Goal: Information Seeking & Learning: Learn about a topic

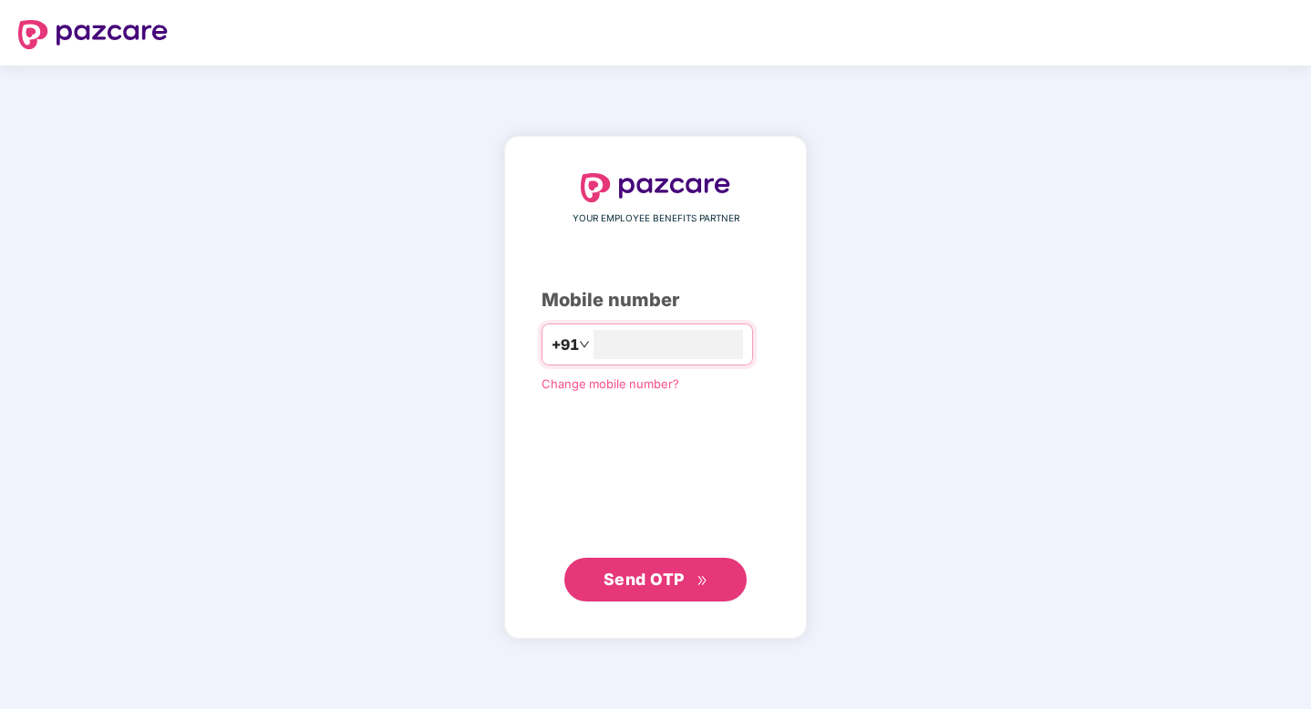
type input "**********"
click at [649, 576] on span "Send OTP" at bounding box center [643, 578] width 81 height 19
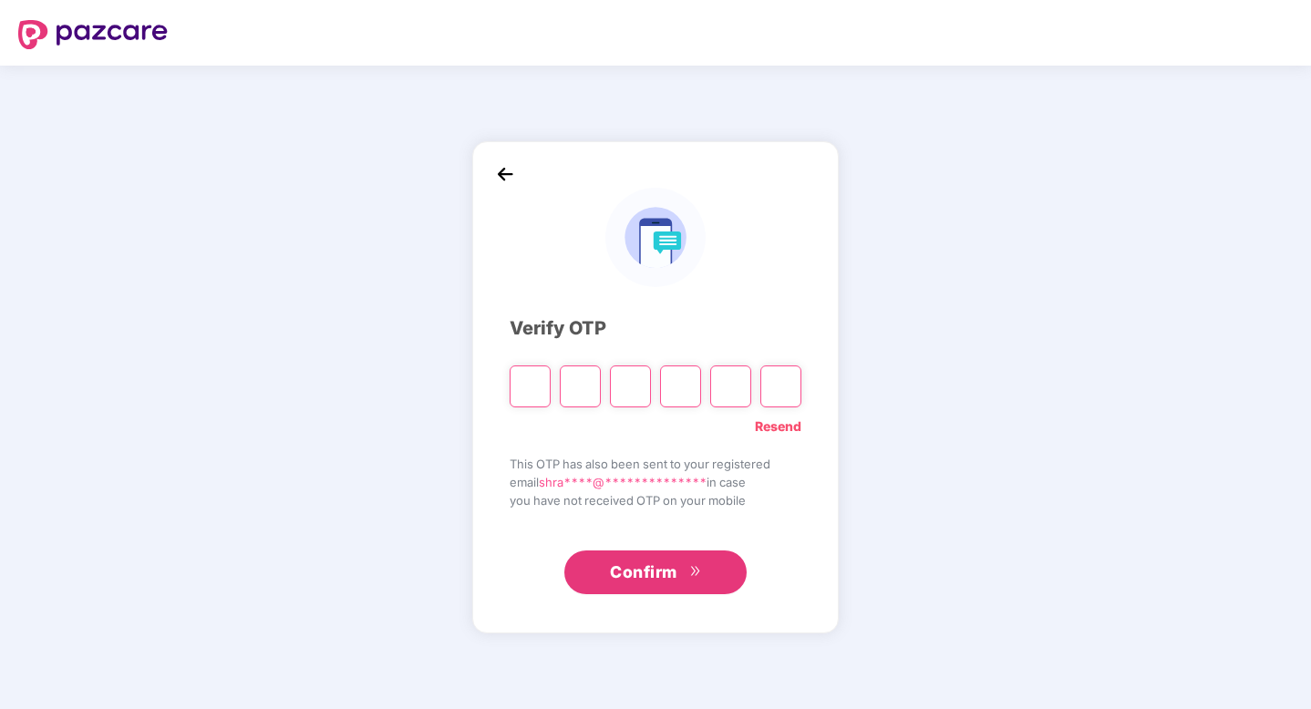
type input "*"
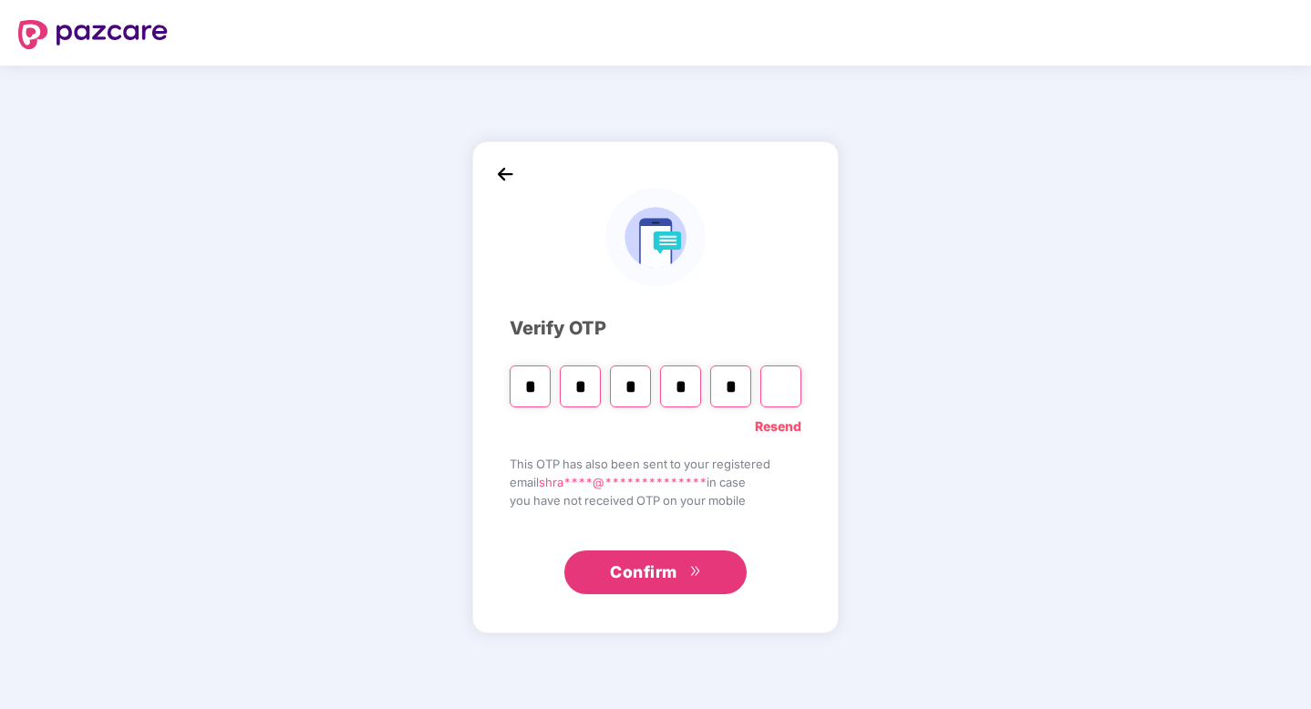
type input "*"
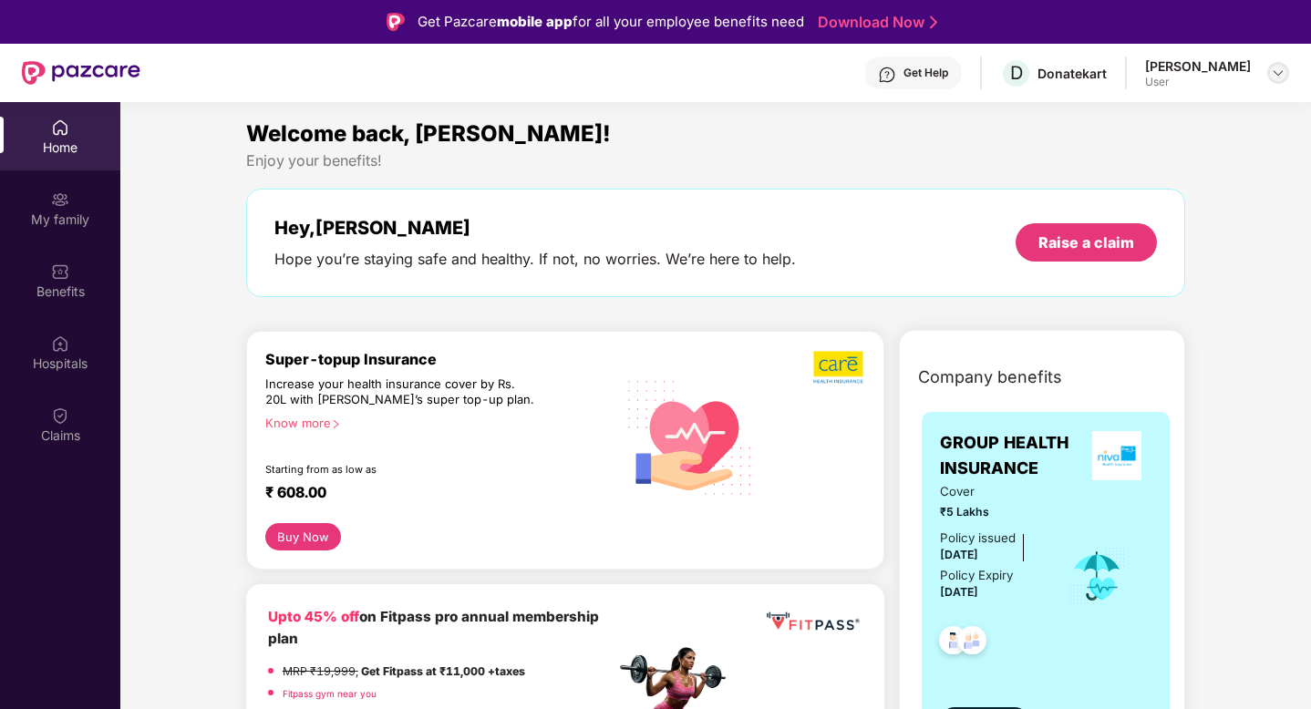
click at [1274, 72] on img at bounding box center [1278, 73] width 15 height 15
click at [55, 209] on div "My family" at bounding box center [60, 208] width 120 height 68
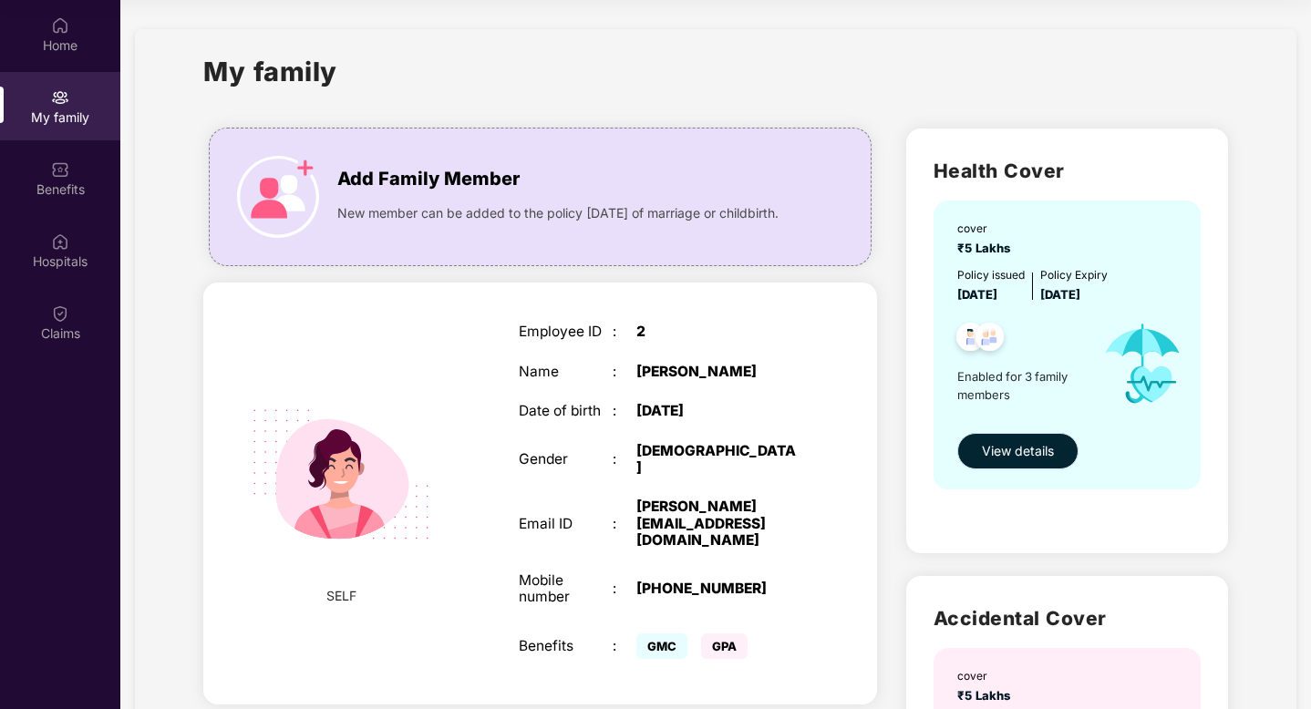
click at [1009, 448] on span "View details" at bounding box center [1018, 451] width 72 height 20
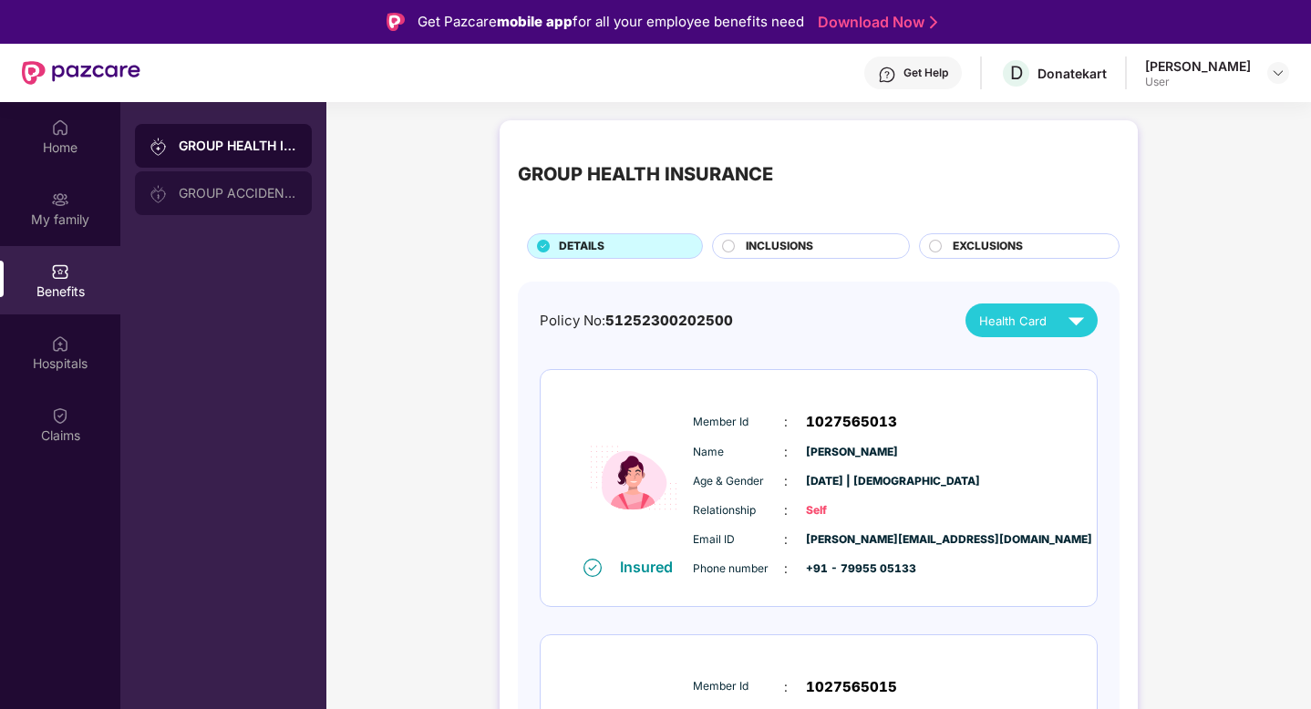
click at [242, 191] on div "GROUP ACCIDENTAL INSURANCE" at bounding box center [238, 193] width 118 height 15
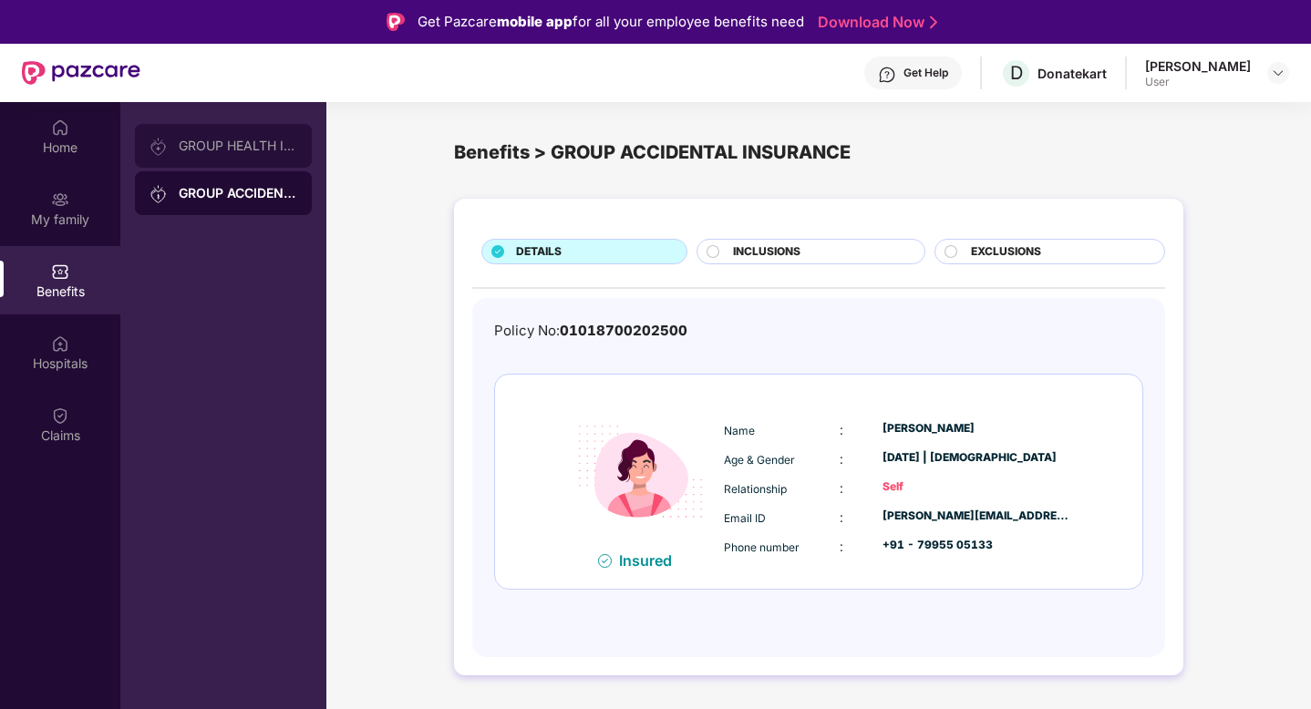
click at [255, 140] on div "GROUP HEALTH INSURANCE" at bounding box center [238, 146] width 118 height 15
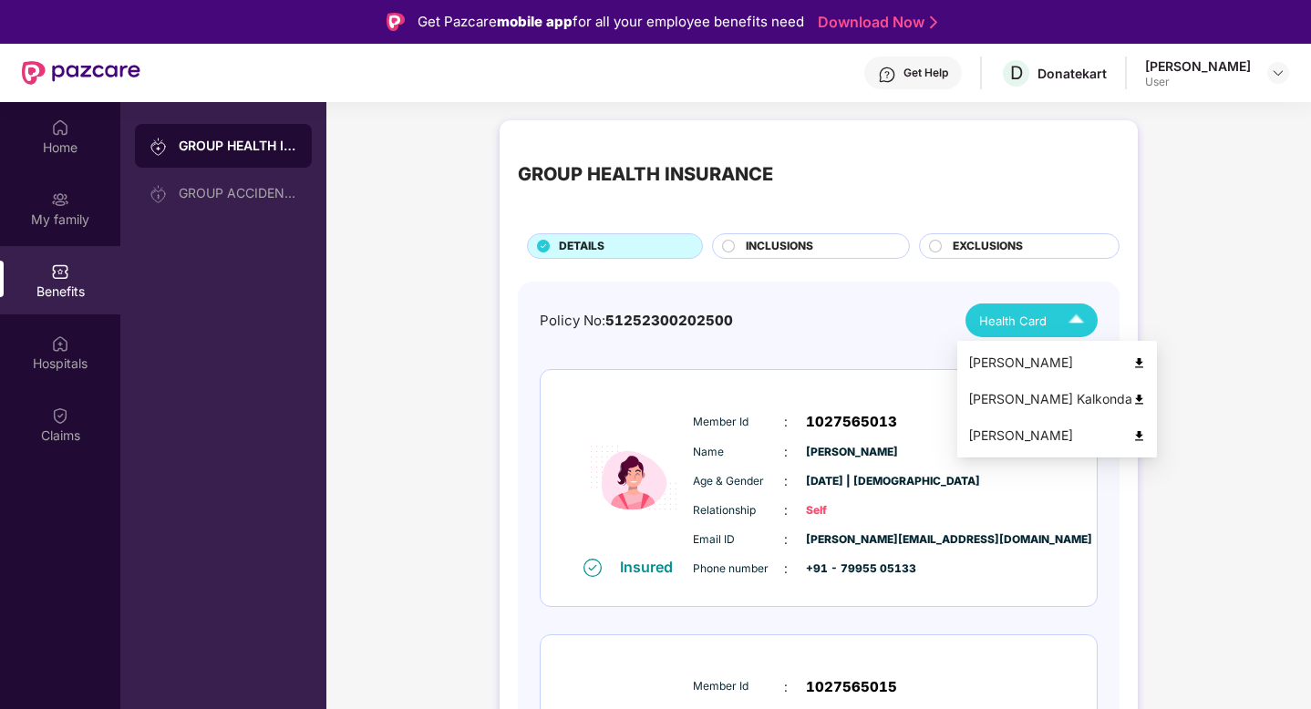
click at [993, 328] on span "Health Card" at bounding box center [1012, 321] width 67 height 18
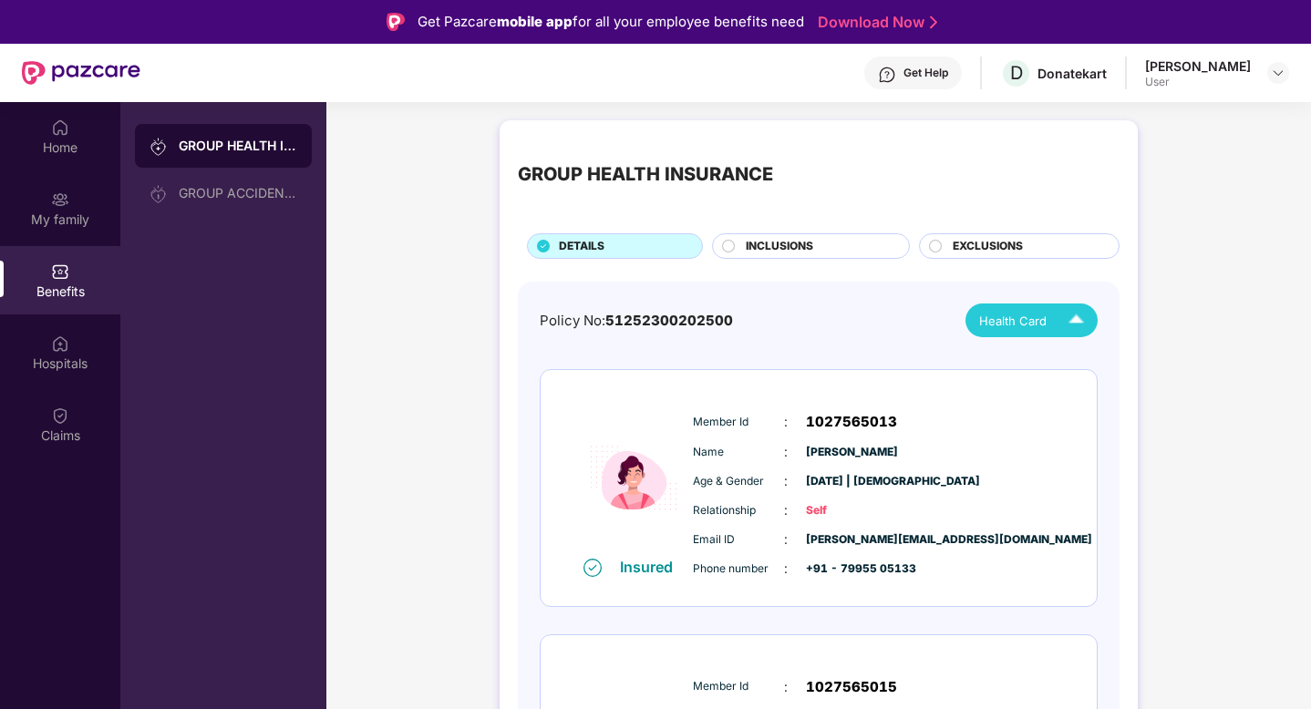
click at [1069, 332] on img at bounding box center [1076, 320] width 32 height 32
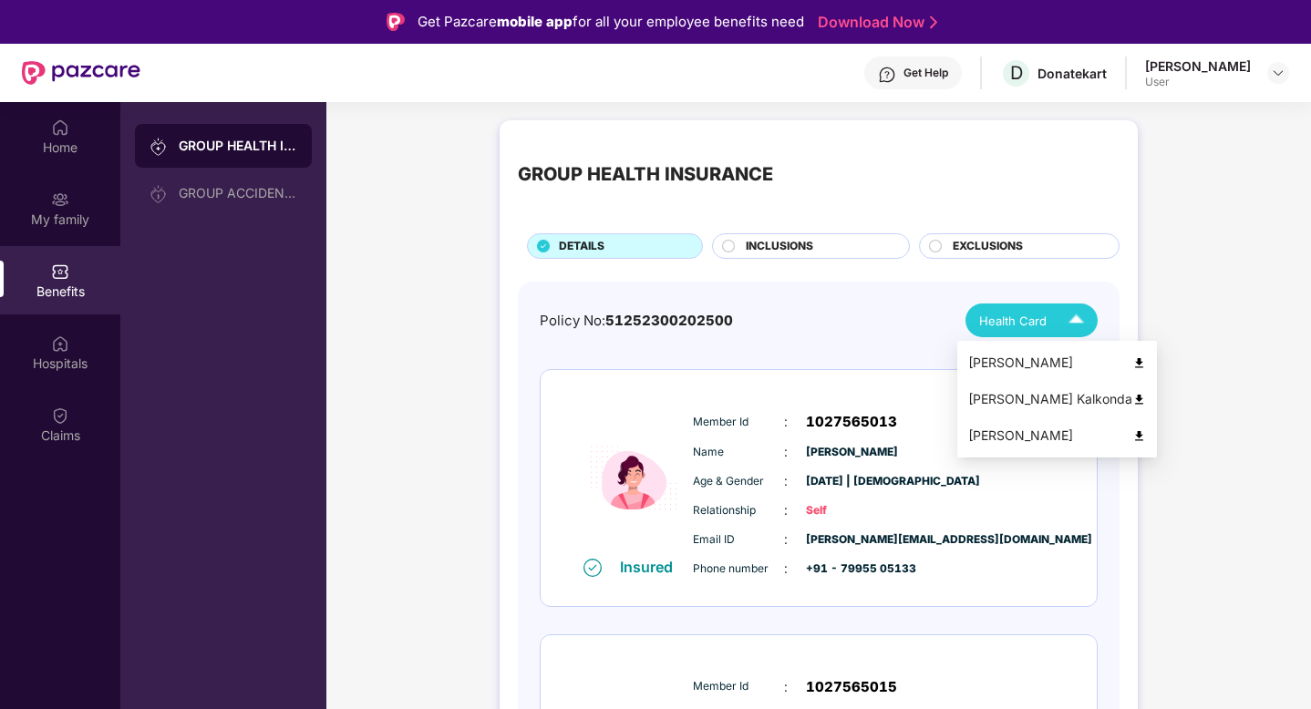
click at [1132, 362] on img at bounding box center [1139, 363] width 14 height 14
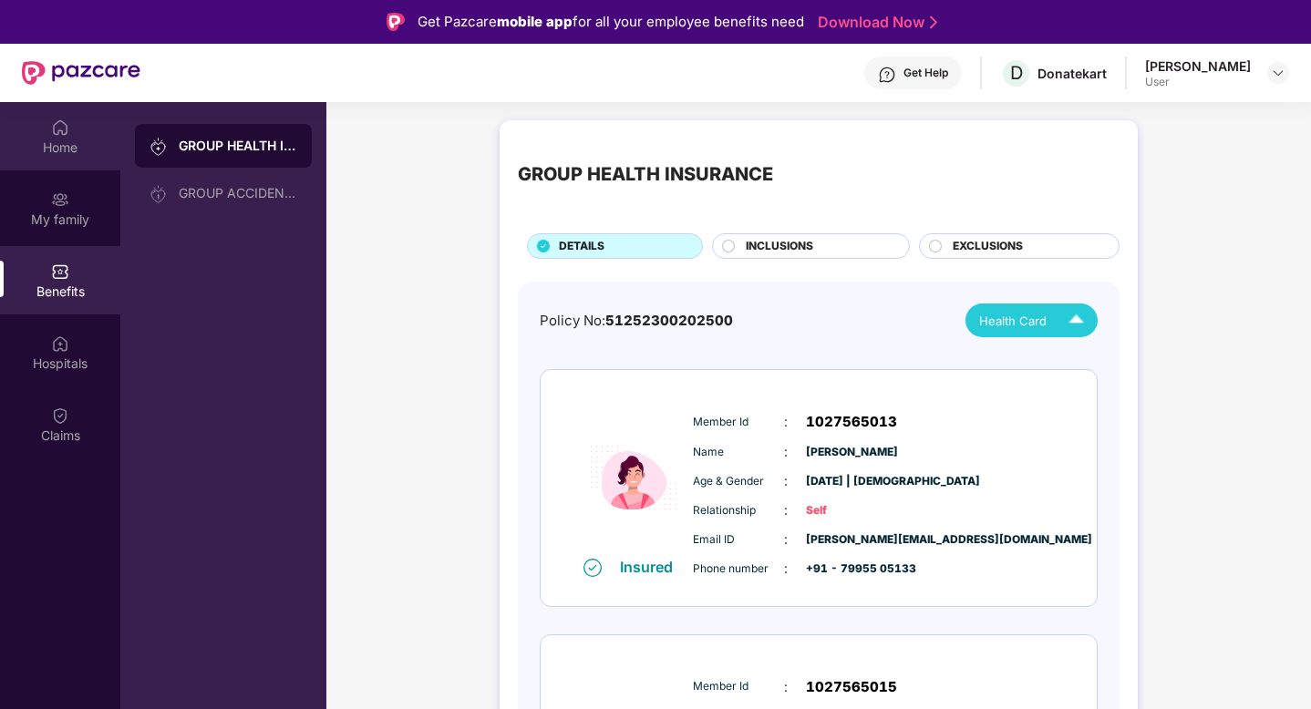
click at [67, 131] on img at bounding box center [60, 127] width 18 height 18
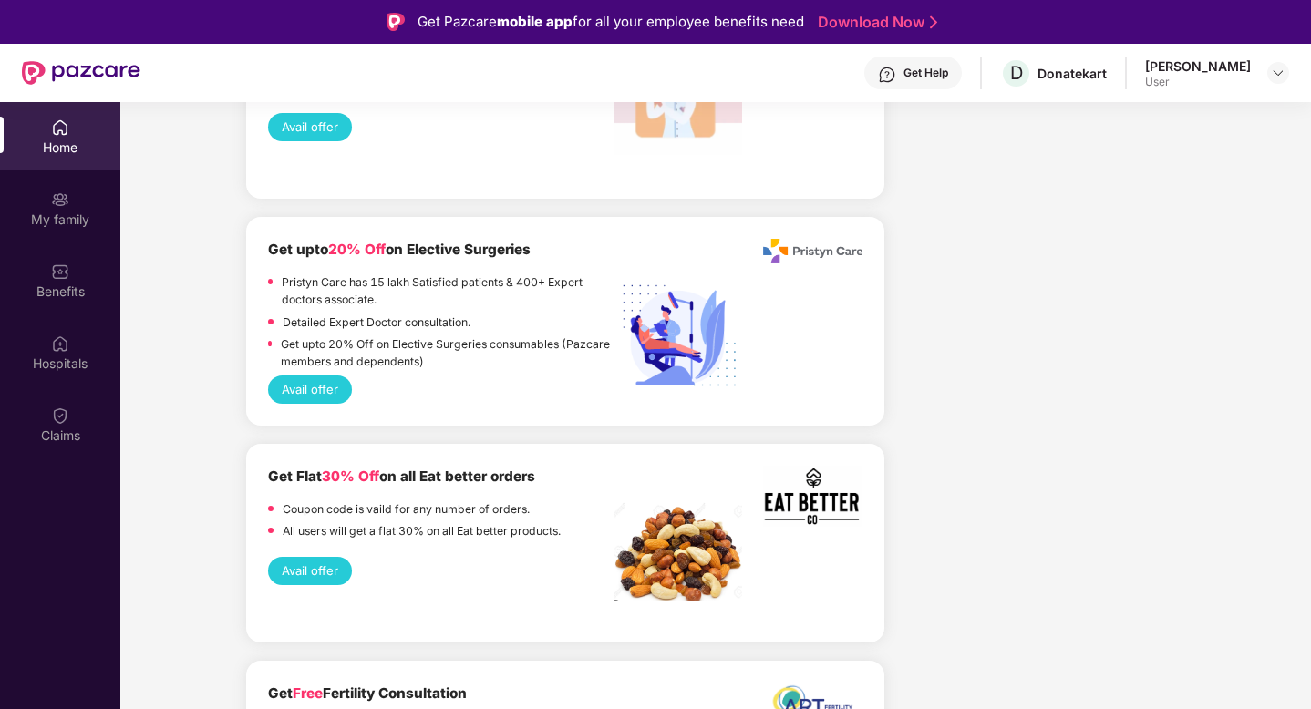
scroll to position [3503, 0]
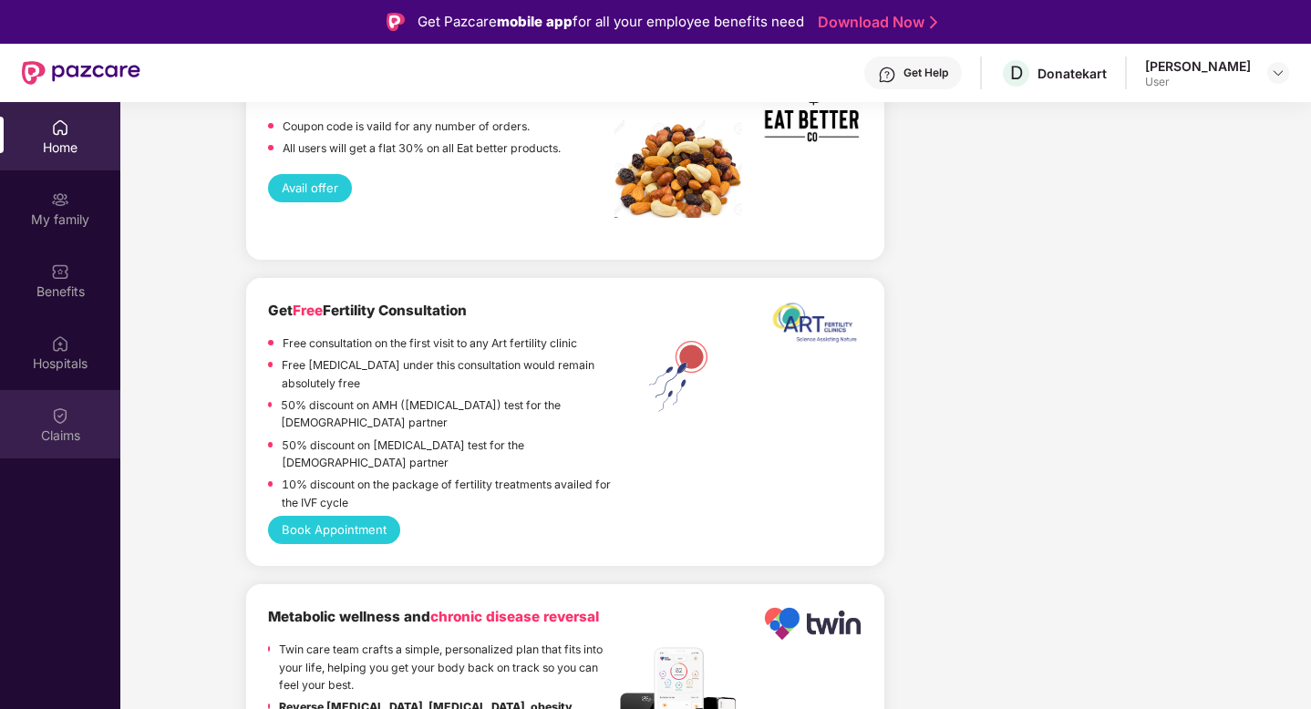
click at [58, 418] on img at bounding box center [60, 415] width 18 height 18
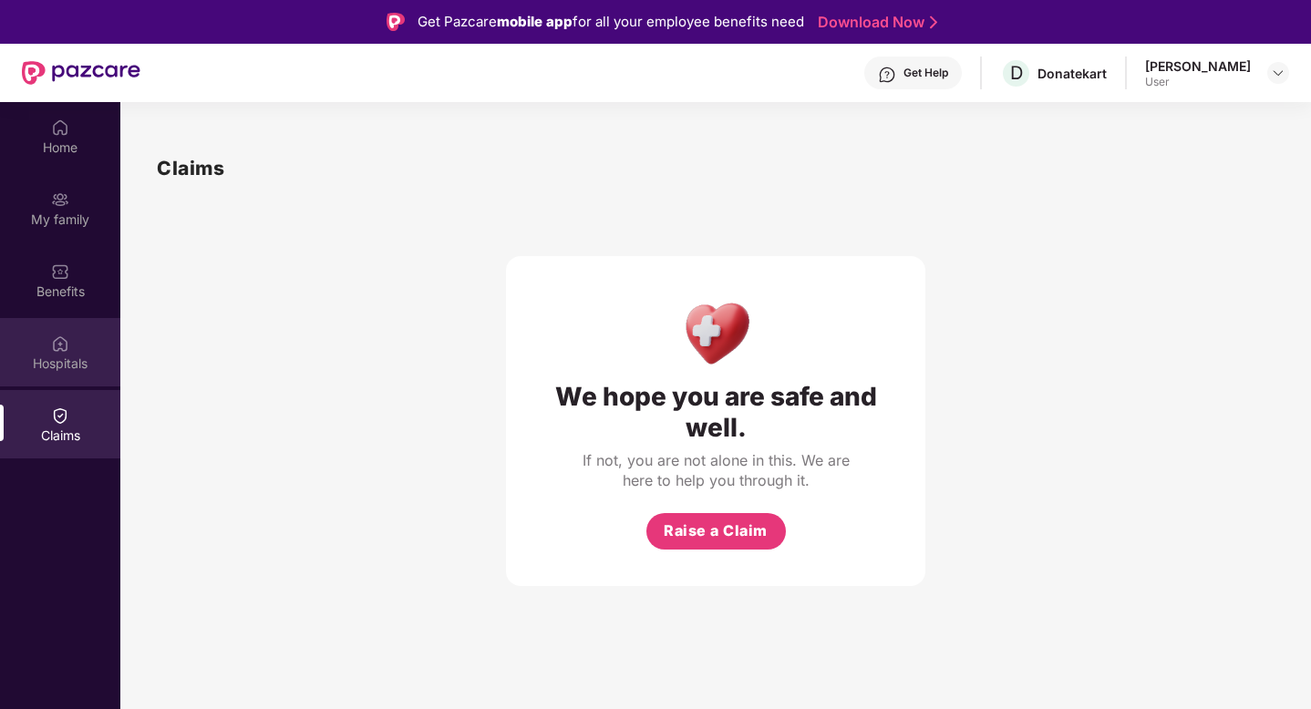
click at [58, 351] on img at bounding box center [60, 343] width 18 height 18
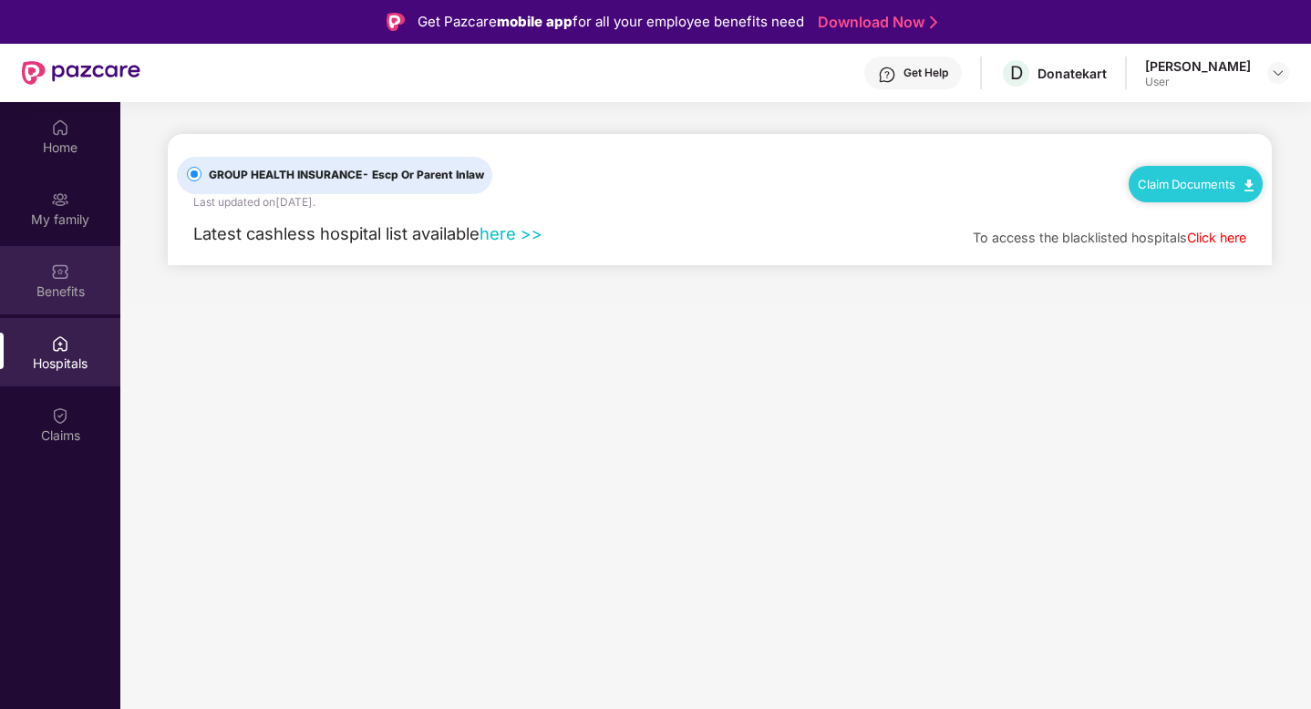
click at [62, 284] on div "Benefits" at bounding box center [60, 292] width 120 height 18
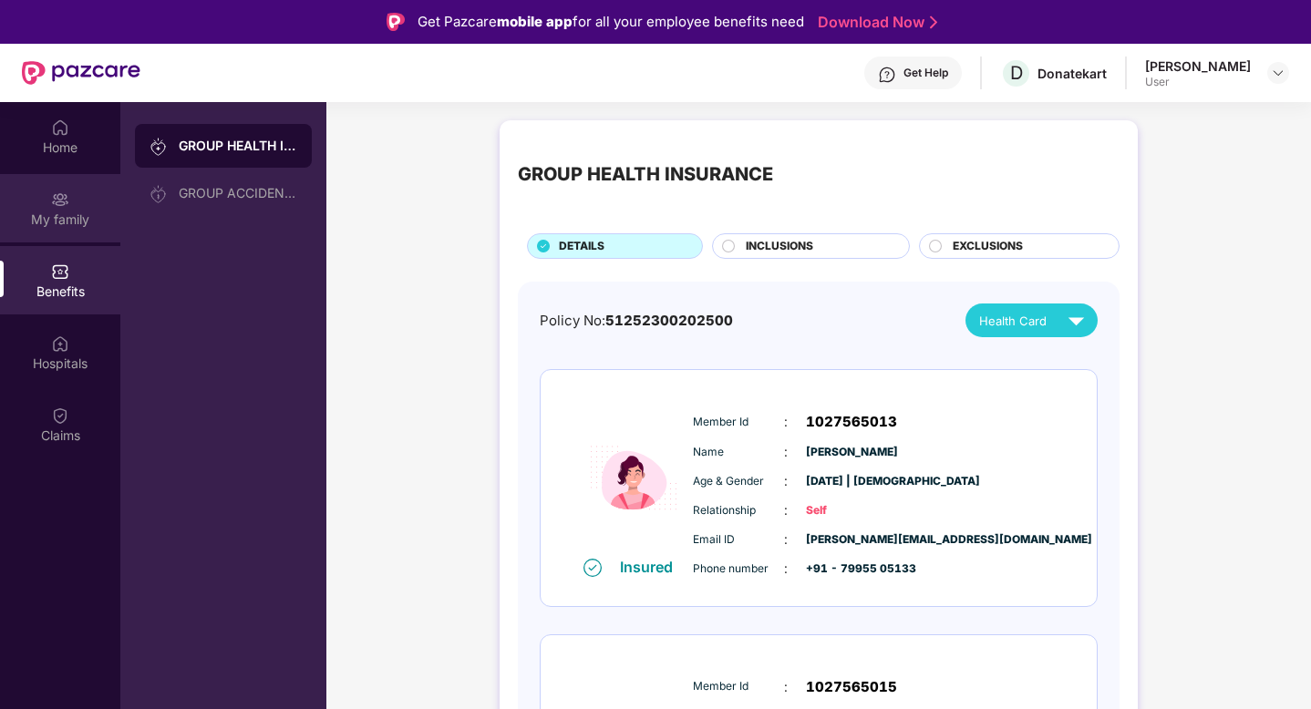
click at [51, 200] on img at bounding box center [60, 199] width 18 height 18
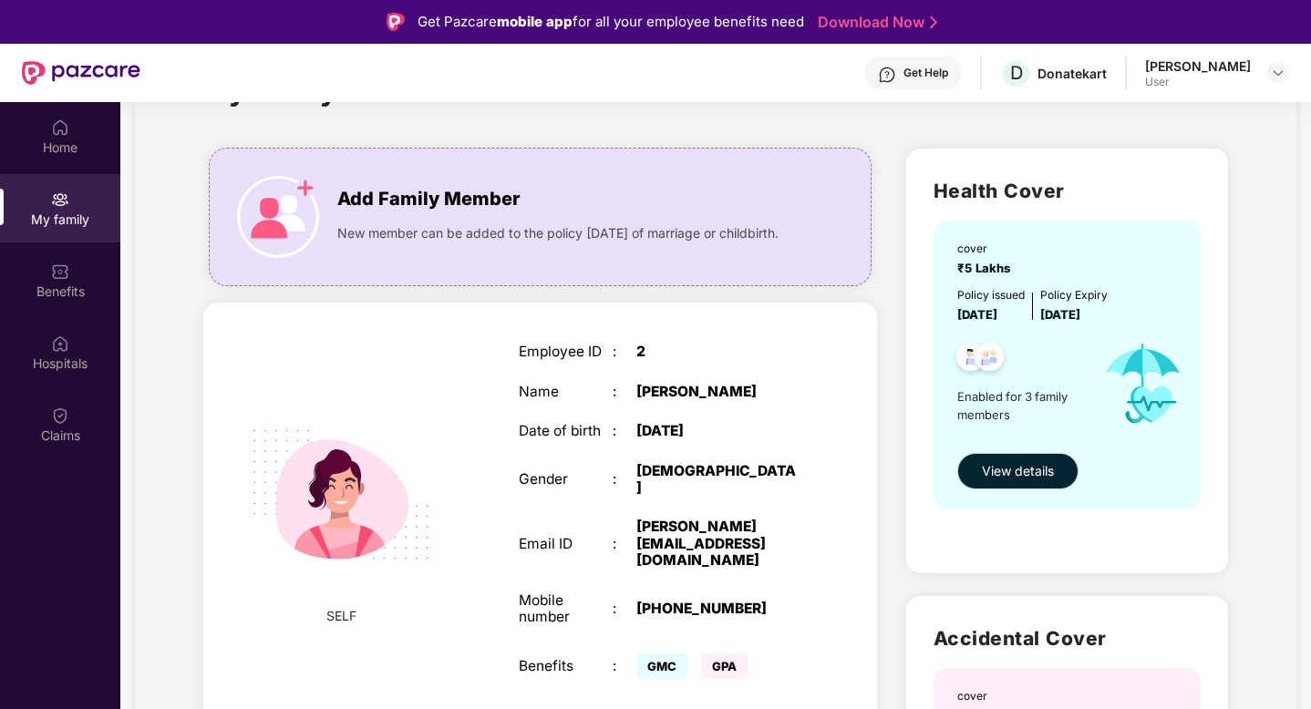
scroll to position [84, 0]
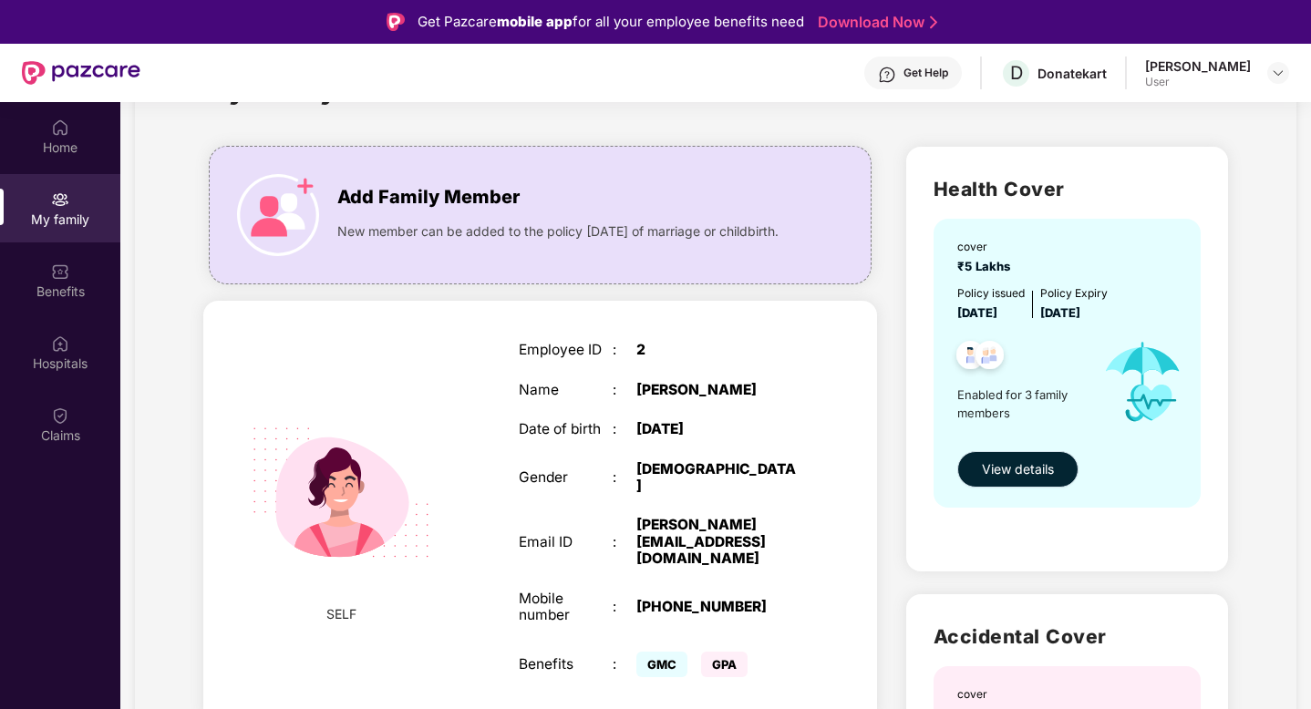
click at [1056, 468] on button "View details" at bounding box center [1017, 469] width 121 height 36
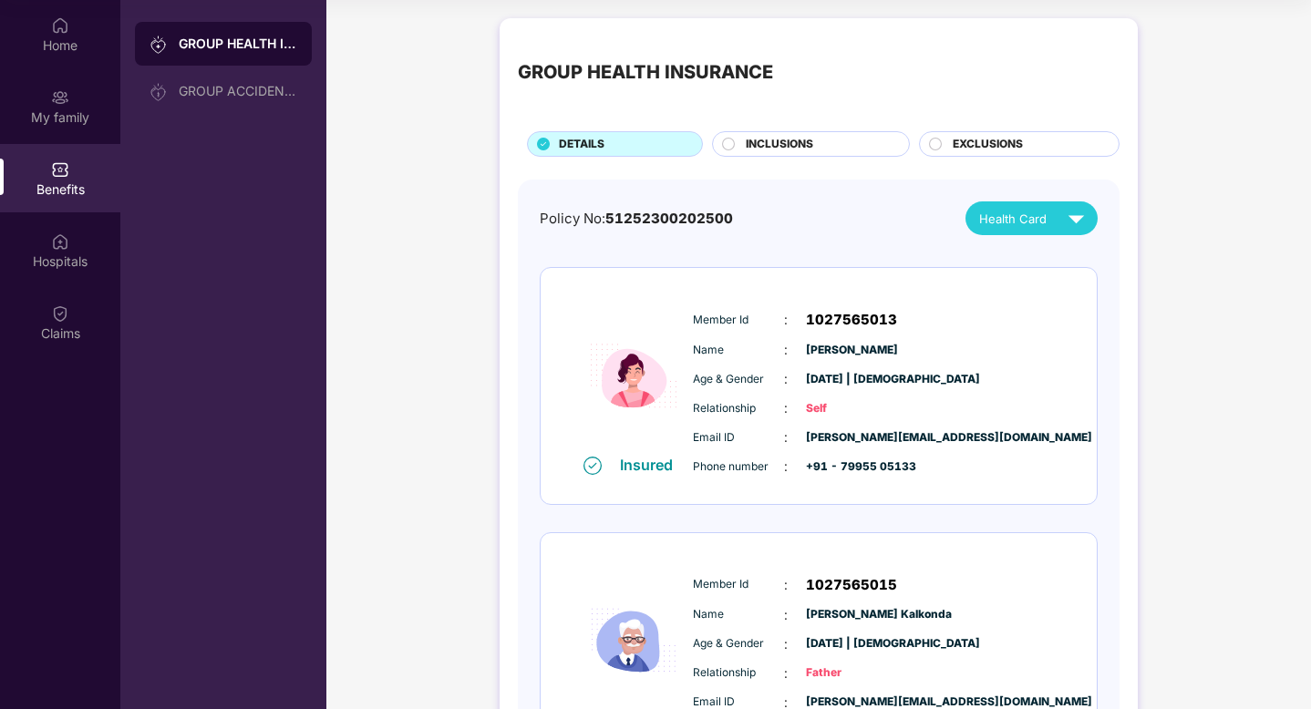
scroll to position [0, 0]
